Goal: Information Seeking & Learning: Find specific fact

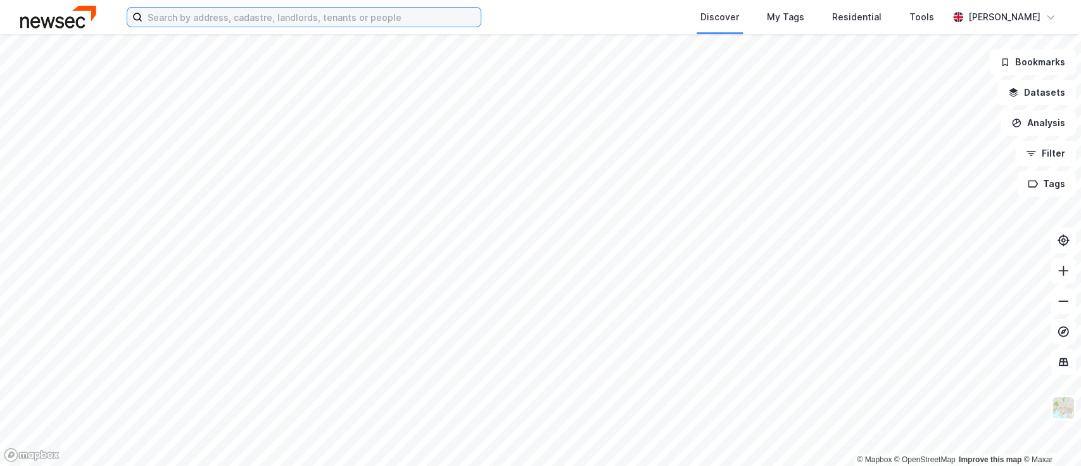
click at [270, 22] on input at bounding box center [312, 17] width 338 height 19
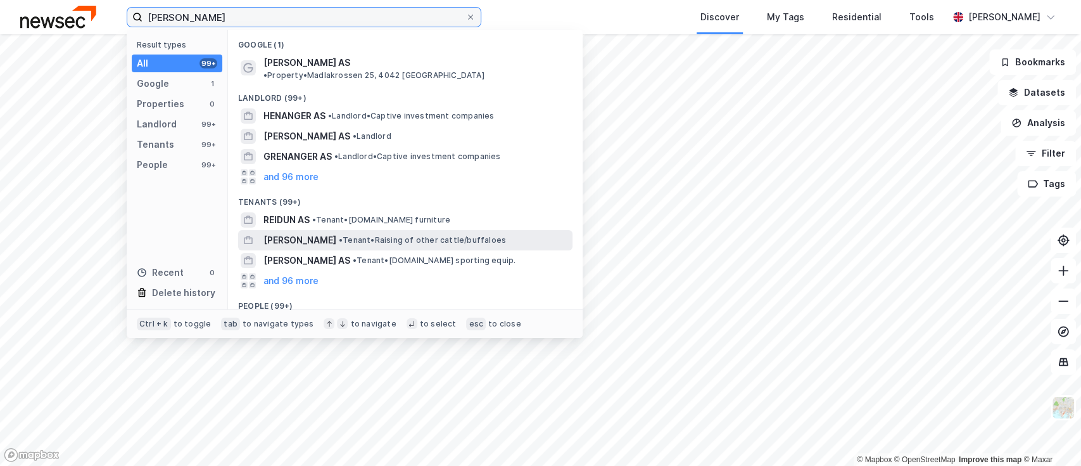
scroll to position [75, 0]
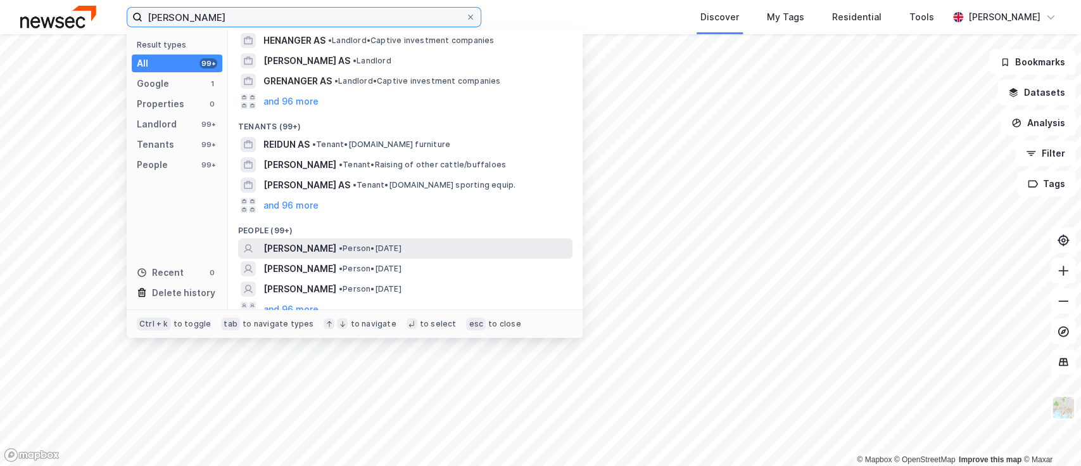
type input "[PERSON_NAME]"
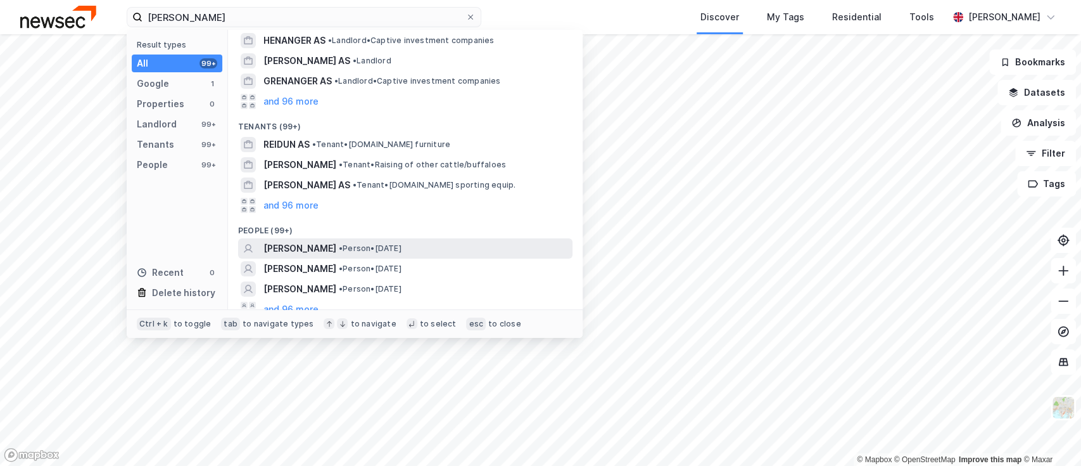
click at [399, 243] on span "• Person • [DATE]" at bounding box center [370, 248] width 63 height 10
